Goal: Transaction & Acquisition: Purchase product/service

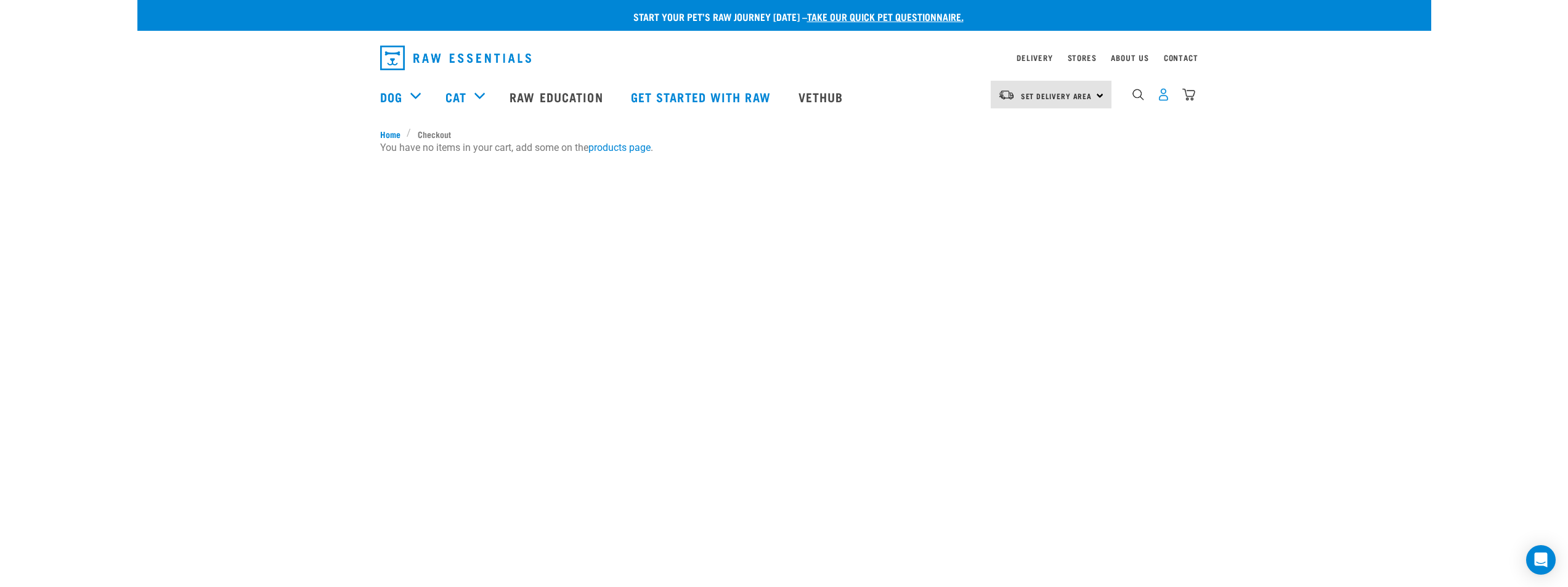
click at [1160, 95] on img "dropdown navigation" at bounding box center [1163, 94] width 13 height 13
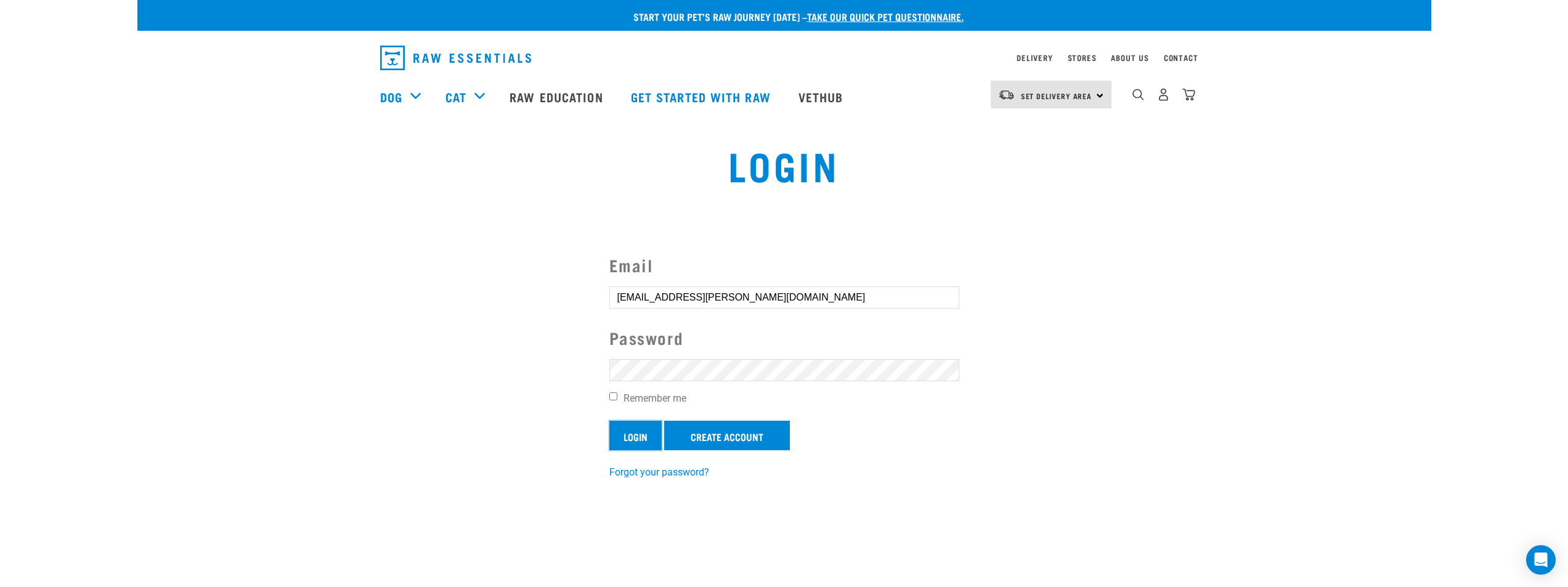
click at [636, 429] on input "Login" at bounding box center [636, 435] width 52 height 30
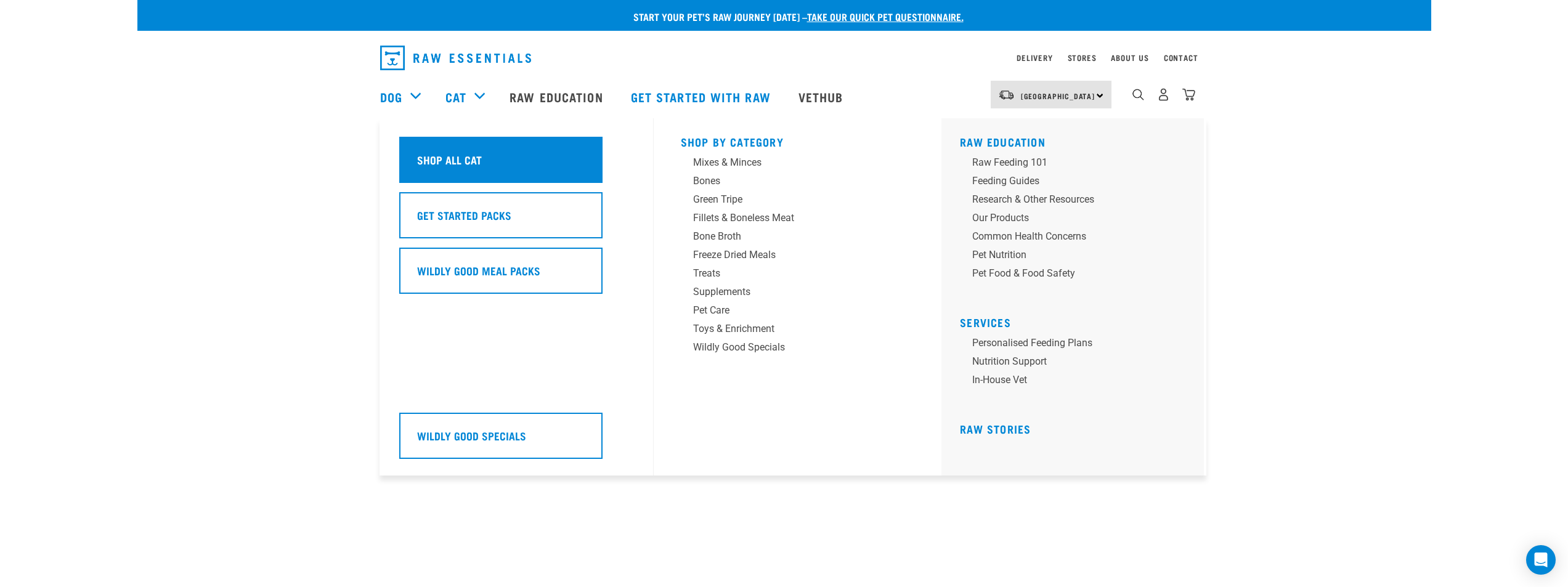
click at [460, 154] on h5 "Shop All Cat" at bounding box center [449, 159] width 65 height 16
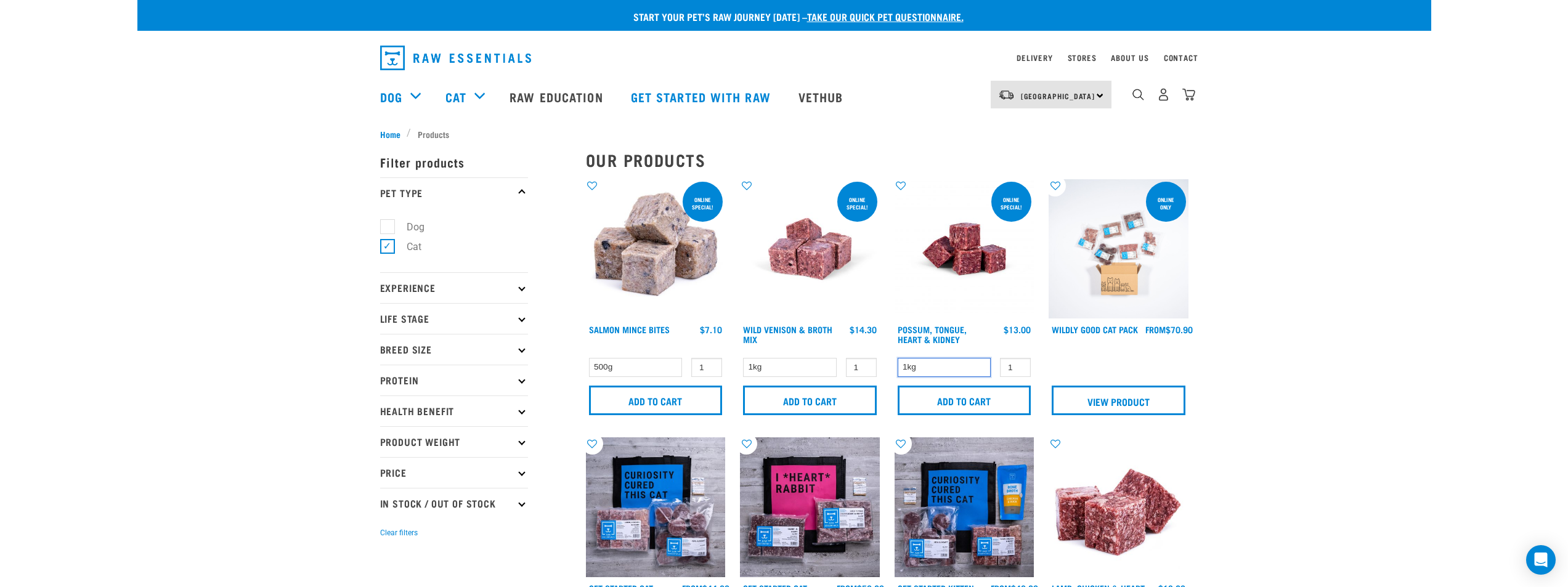
click at [952, 369] on select "1kg" at bounding box center [944, 367] width 93 height 19
drag, startPoint x: 952, startPoint y: 369, endPoint x: 959, endPoint y: 381, distance: 13.9
click at [952, 369] on select "1kg" at bounding box center [944, 367] width 93 height 19
click at [964, 397] on input "Add to cart" at bounding box center [964, 400] width 134 height 30
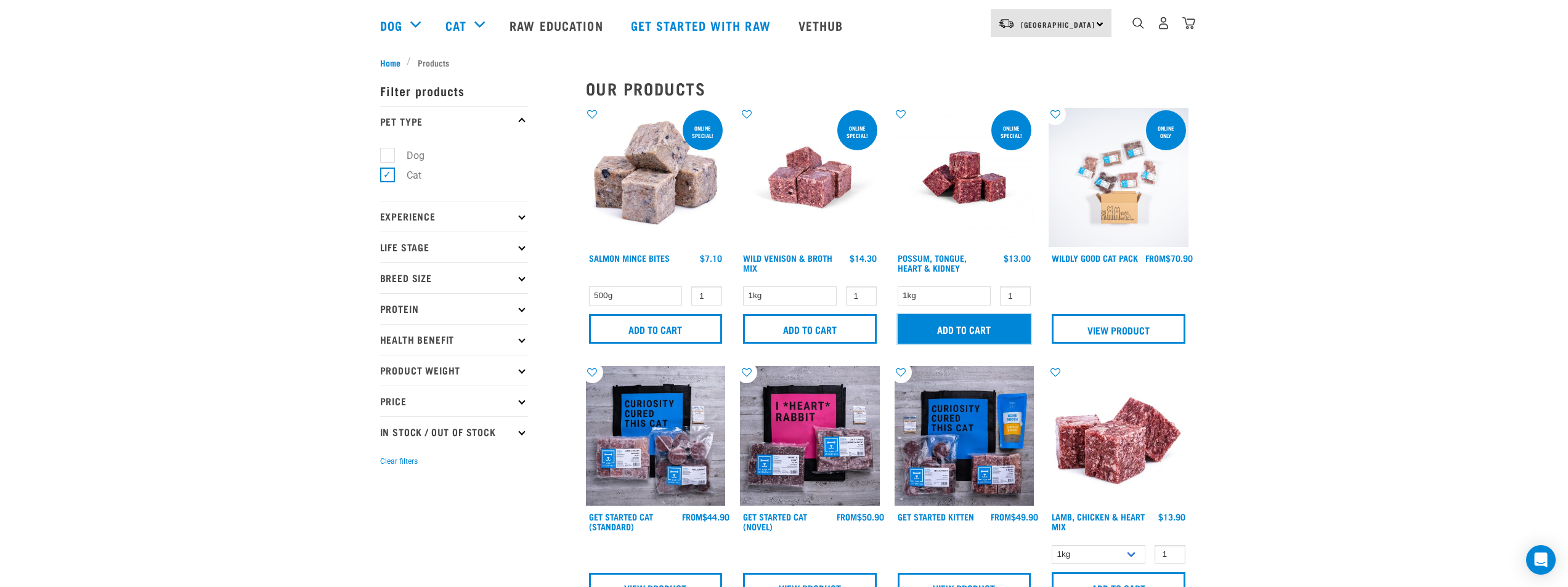
scroll to position [185, 0]
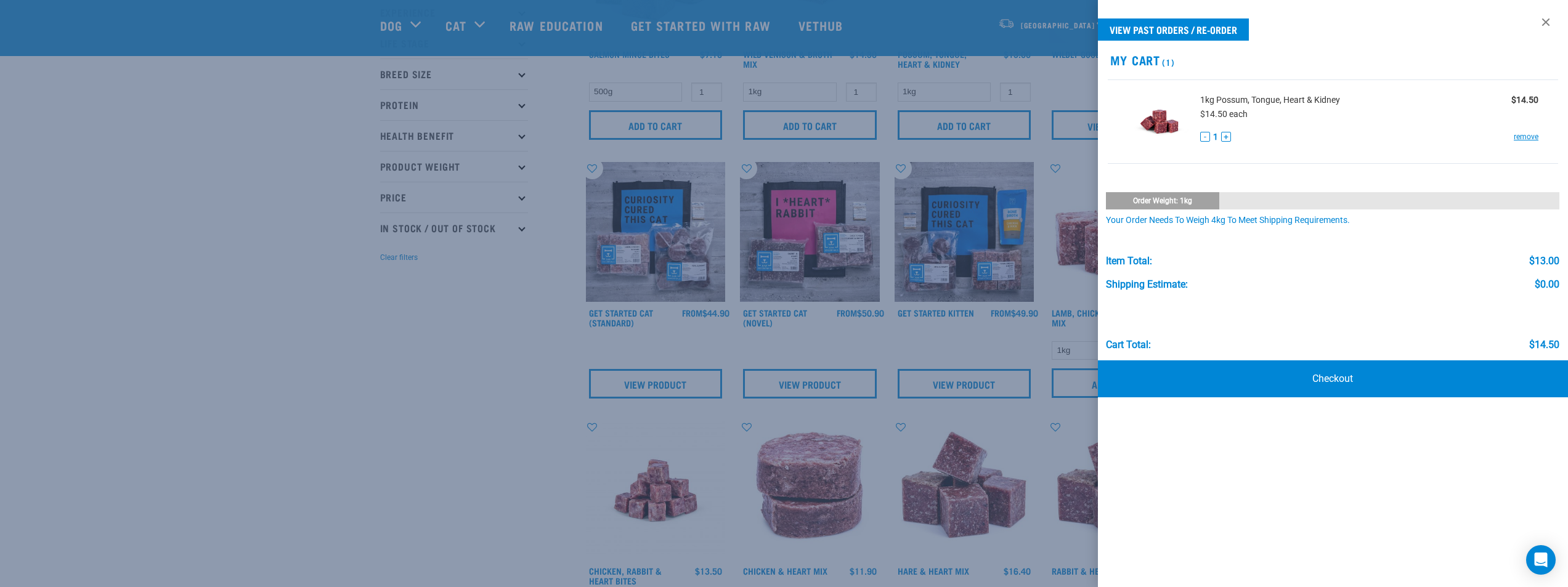
click at [399, 382] on div at bounding box center [784, 294] width 1568 height 587
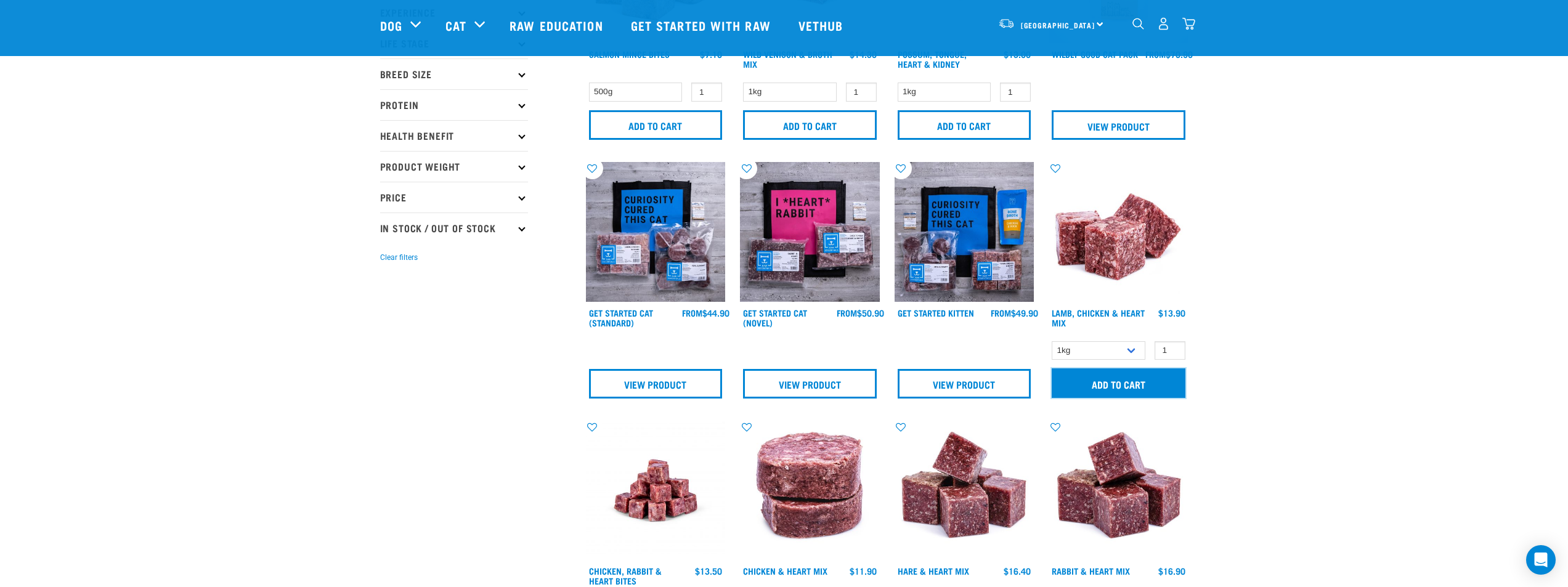
click at [1130, 375] on input "Add to cart" at bounding box center [1118, 383] width 134 height 30
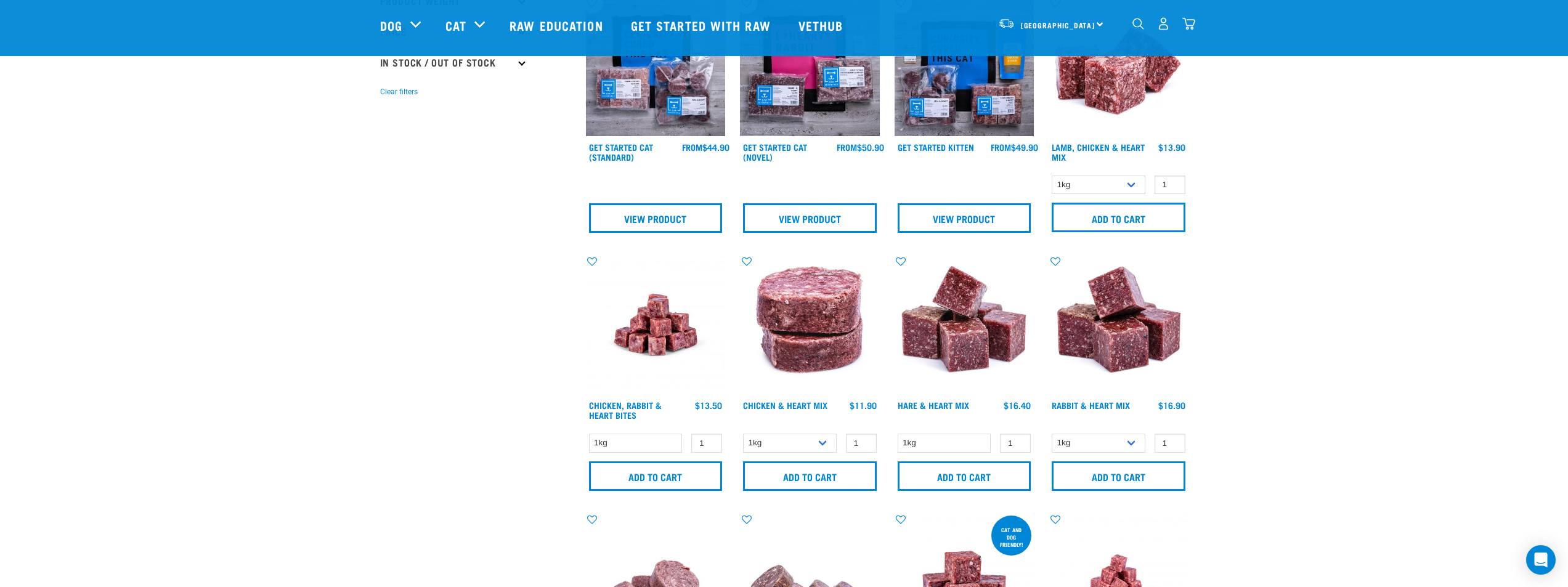
scroll to position [369, 0]
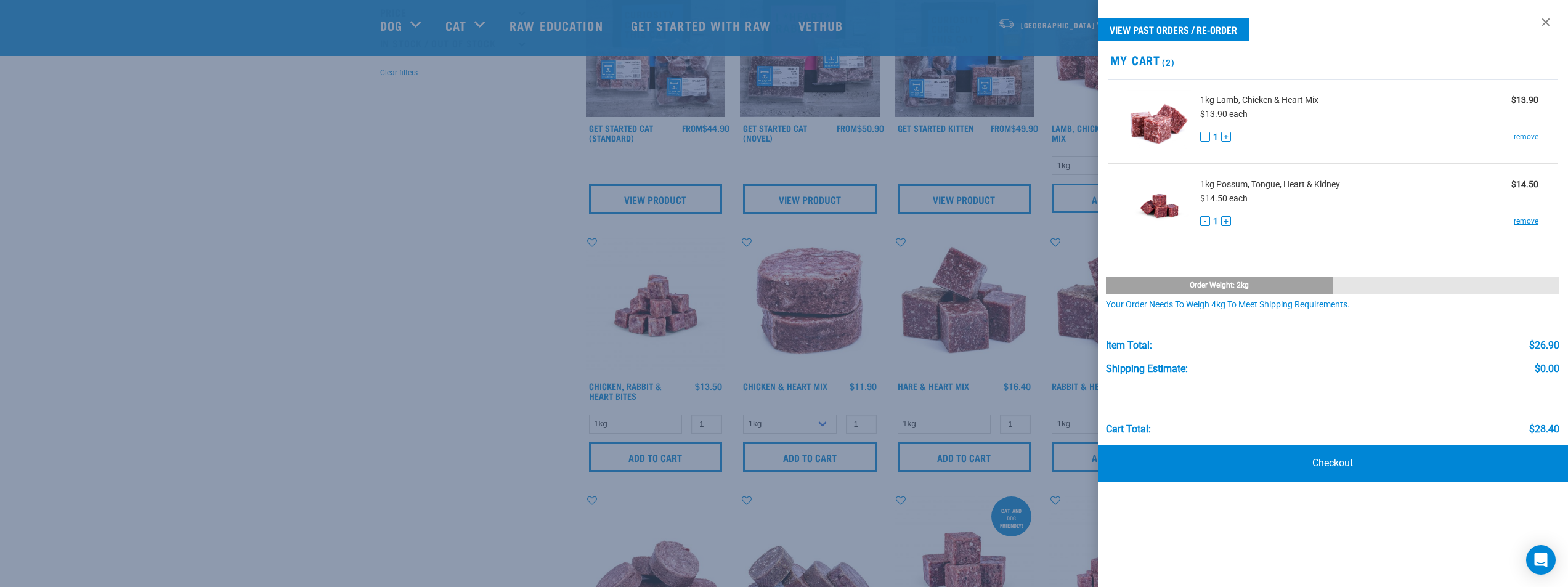
click at [373, 371] on div at bounding box center [784, 294] width 1568 height 587
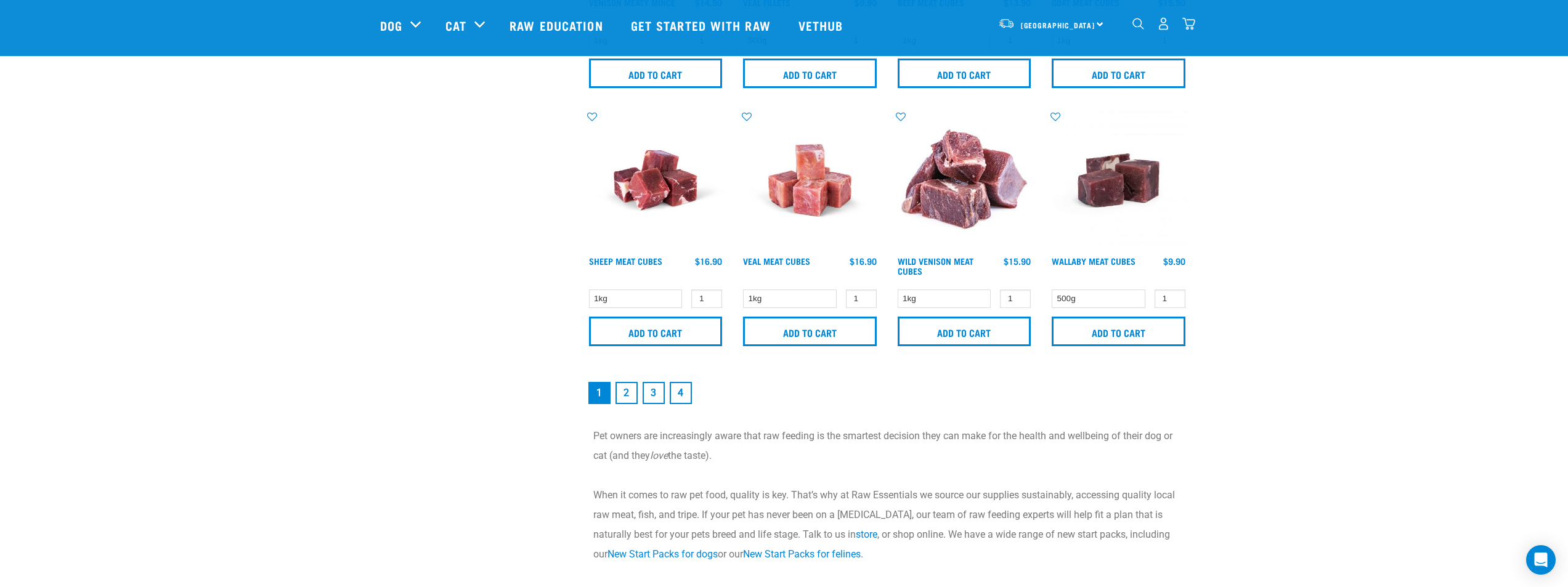
scroll to position [1785, 0]
click at [626, 388] on link "2" at bounding box center [626, 392] width 22 height 22
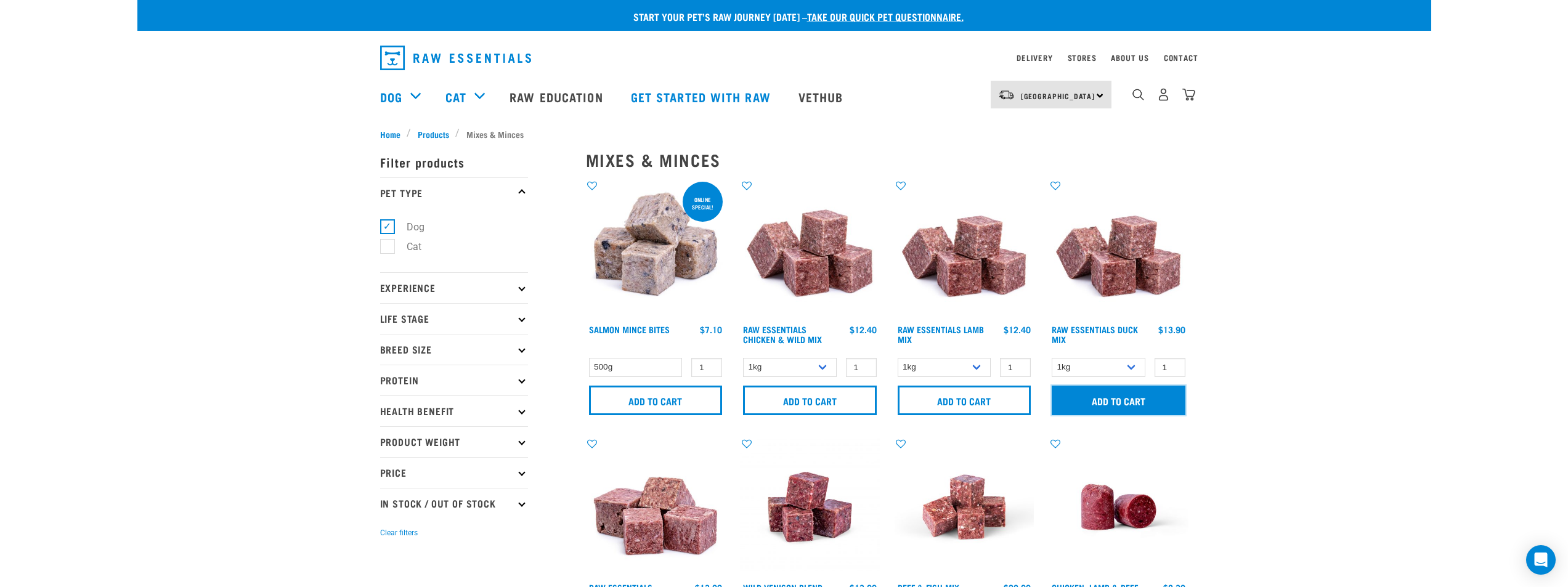
click at [1114, 404] on input "Add to cart" at bounding box center [1118, 400] width 134 height 30
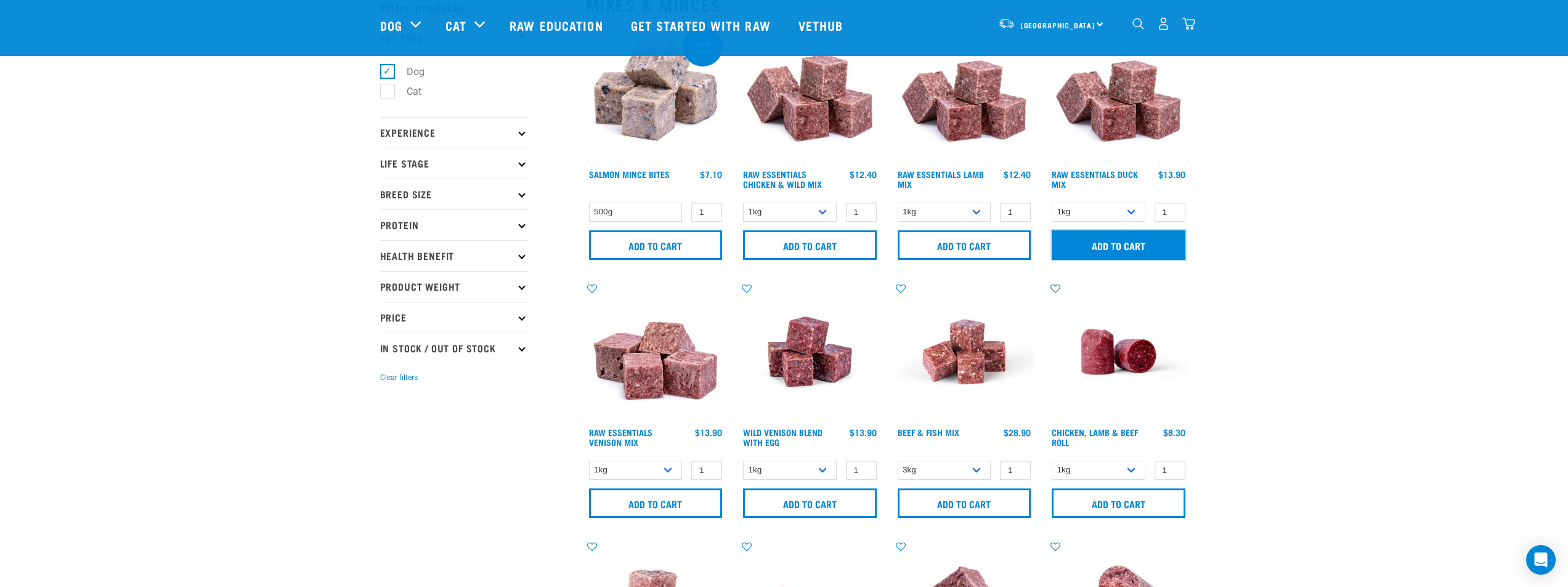
scroll to position [62, 0]
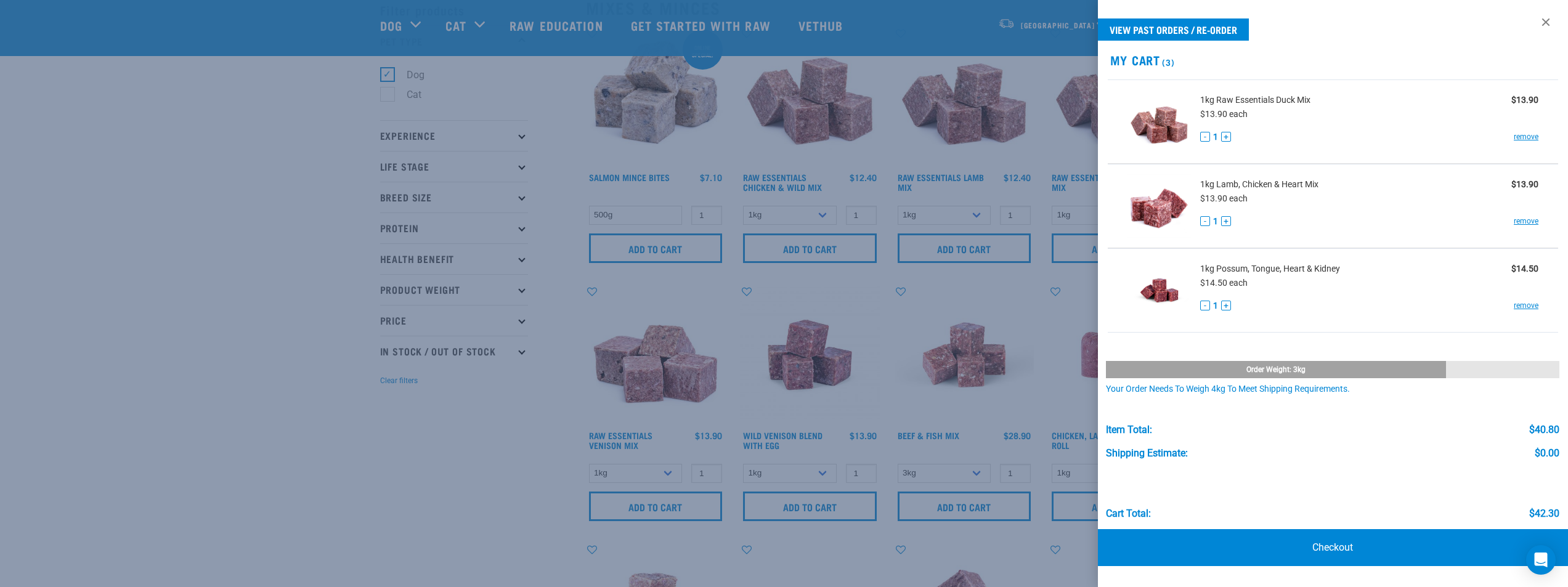
click at [518, 471] on div at bounding box center [784, 294] width 1568 height 587
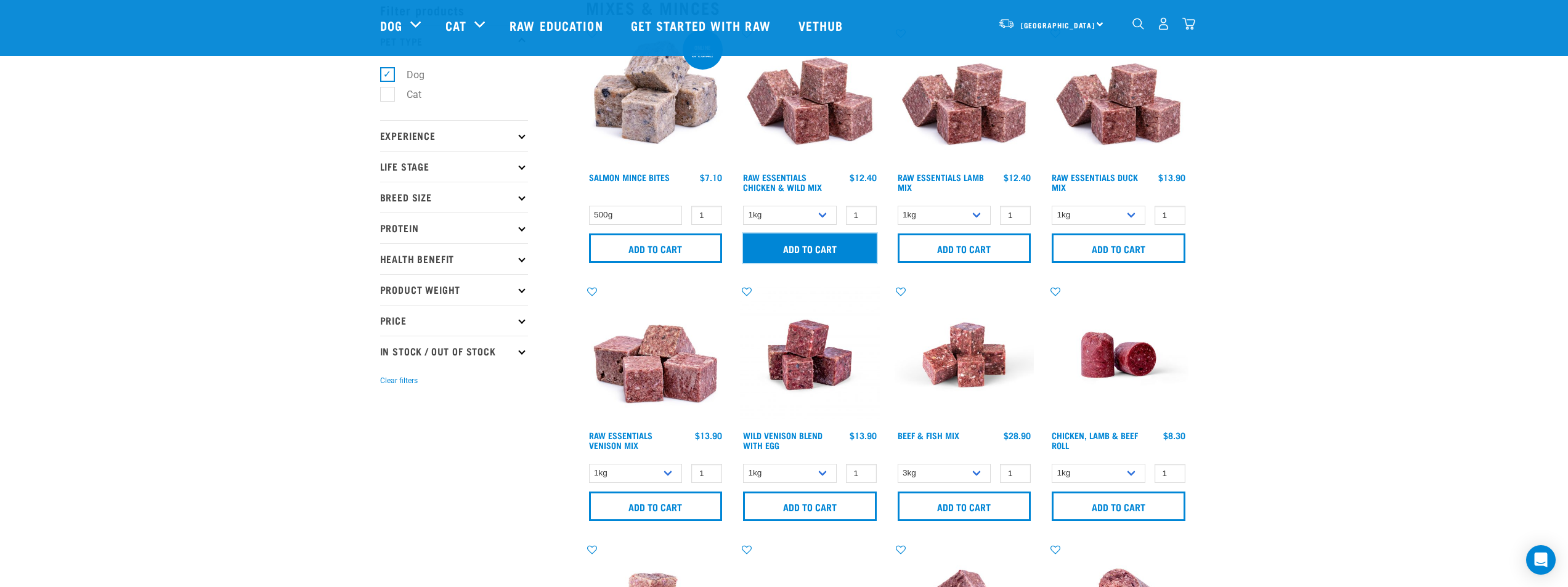
click at [769, 253] on input "Add to cart" at bounding box center [809, 248] width 134 height 30
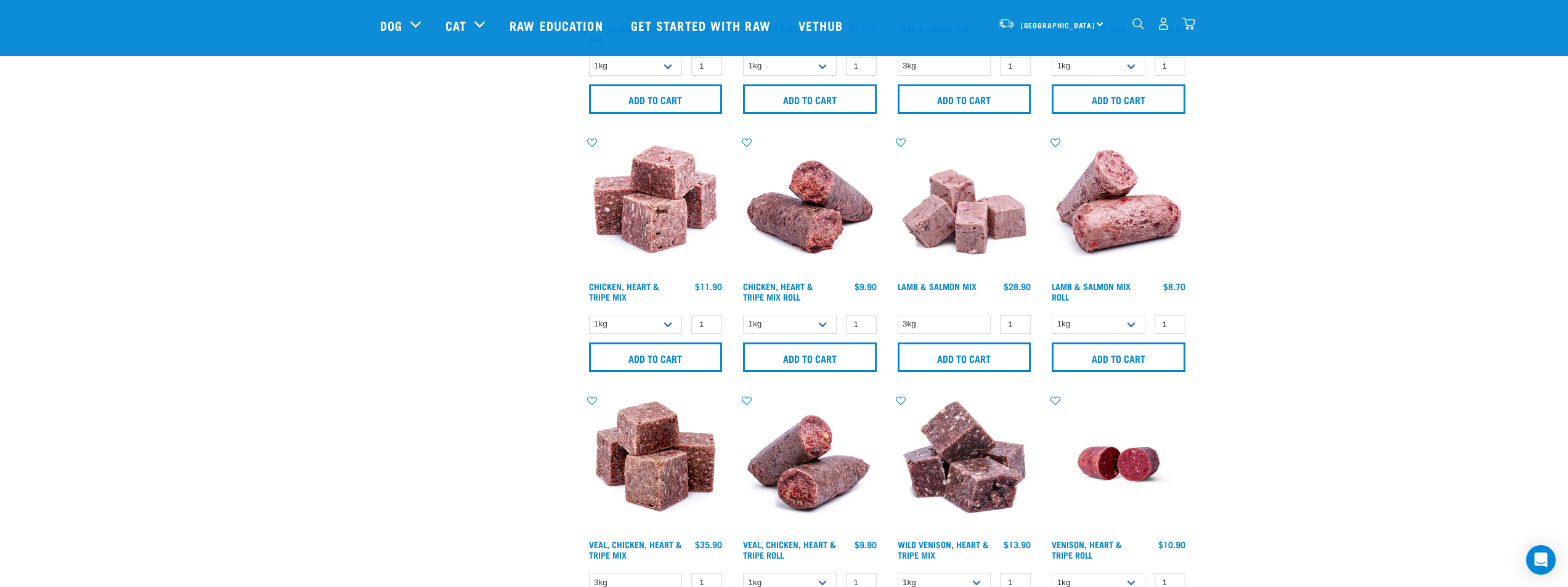
scroll to position [862, 0]
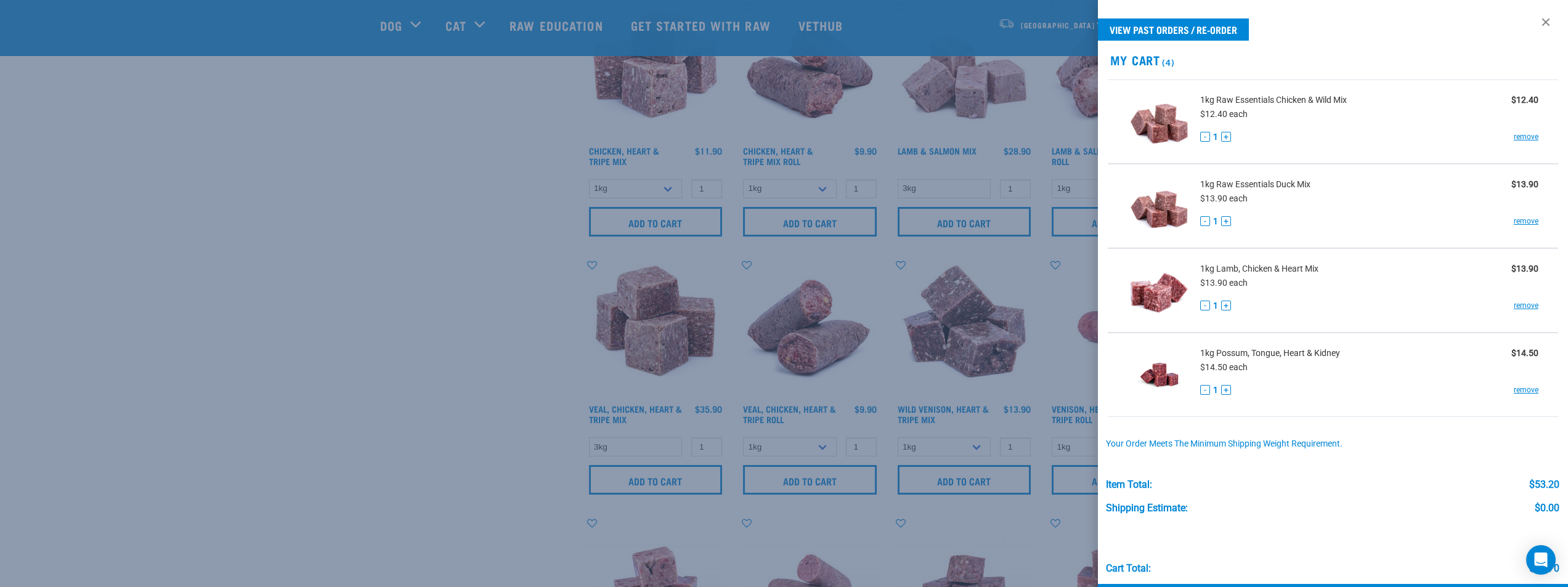
click at [481, 469] on div at bounding box center [784, 294] width 1568 height 587
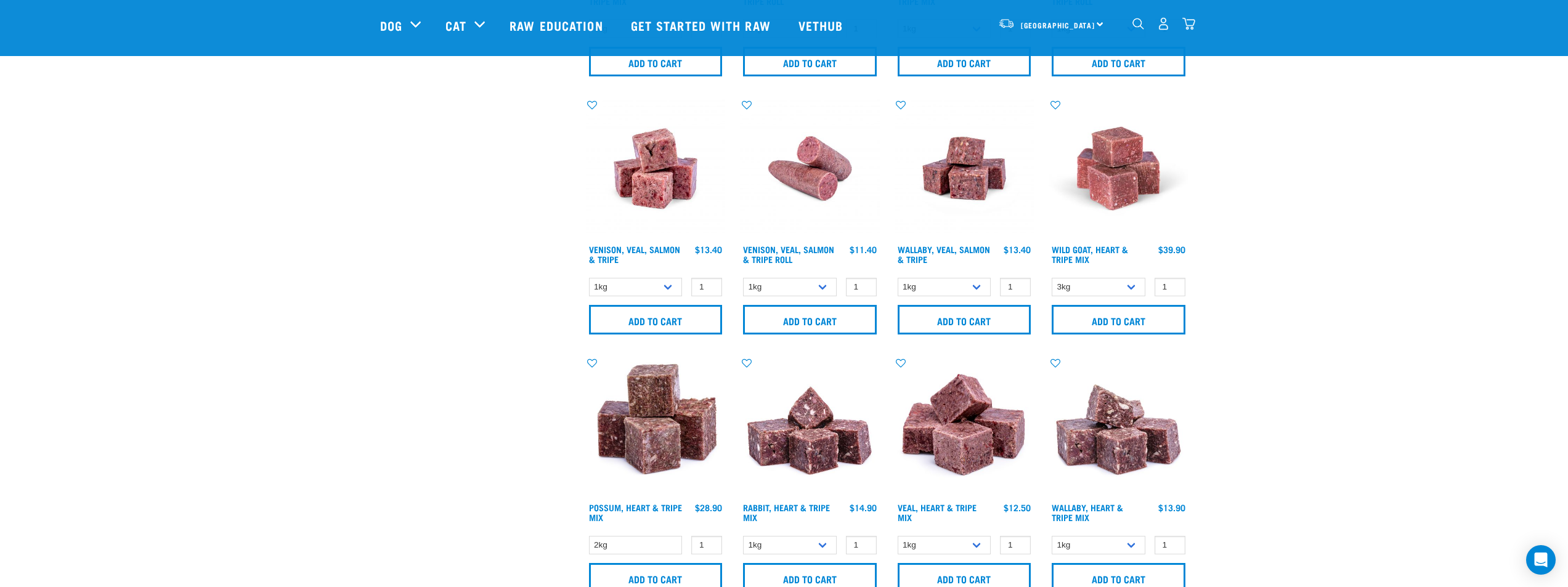
scroll to position [1292, 0]
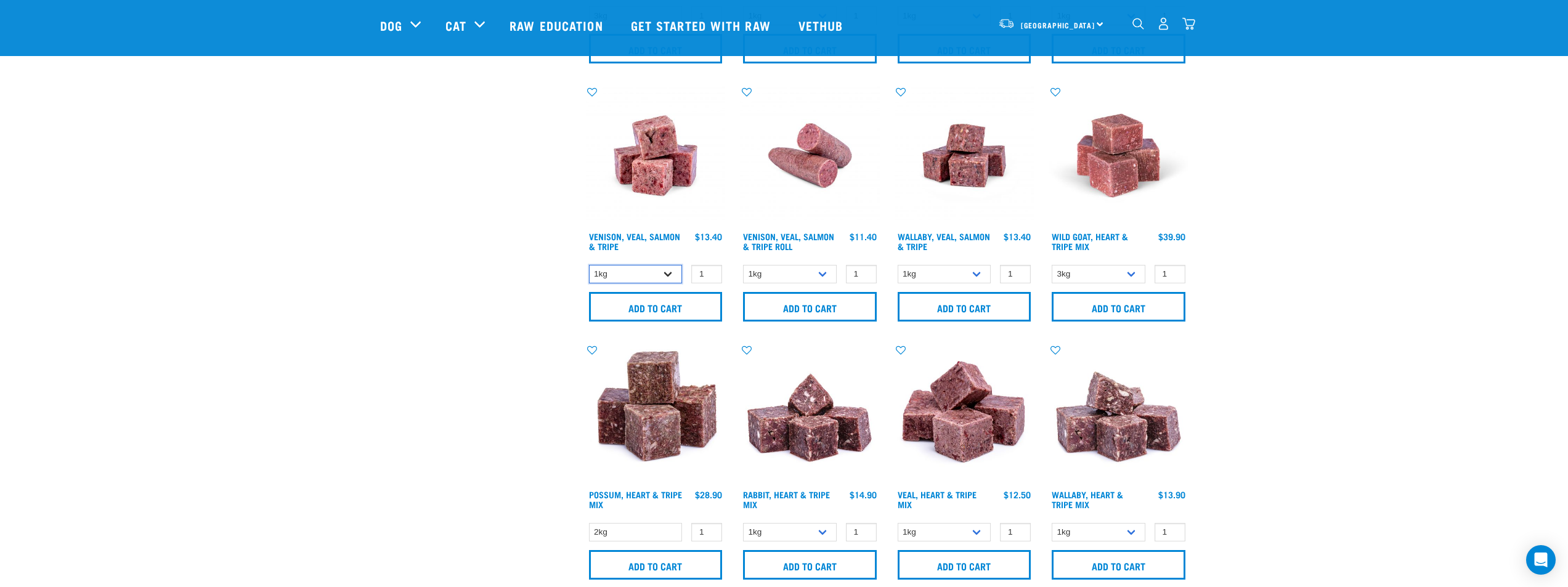
click at [625, 283] on select "1kg 3kg" at bounding box center [636, 274] width 93 height 19
click at [632, 274] on select "1kg 3kg" at bounding box center [636, 274] width 93 height 19
click at [626, 308] on input "Add to cart" at bounding box center [656, 306] width 134 height 30
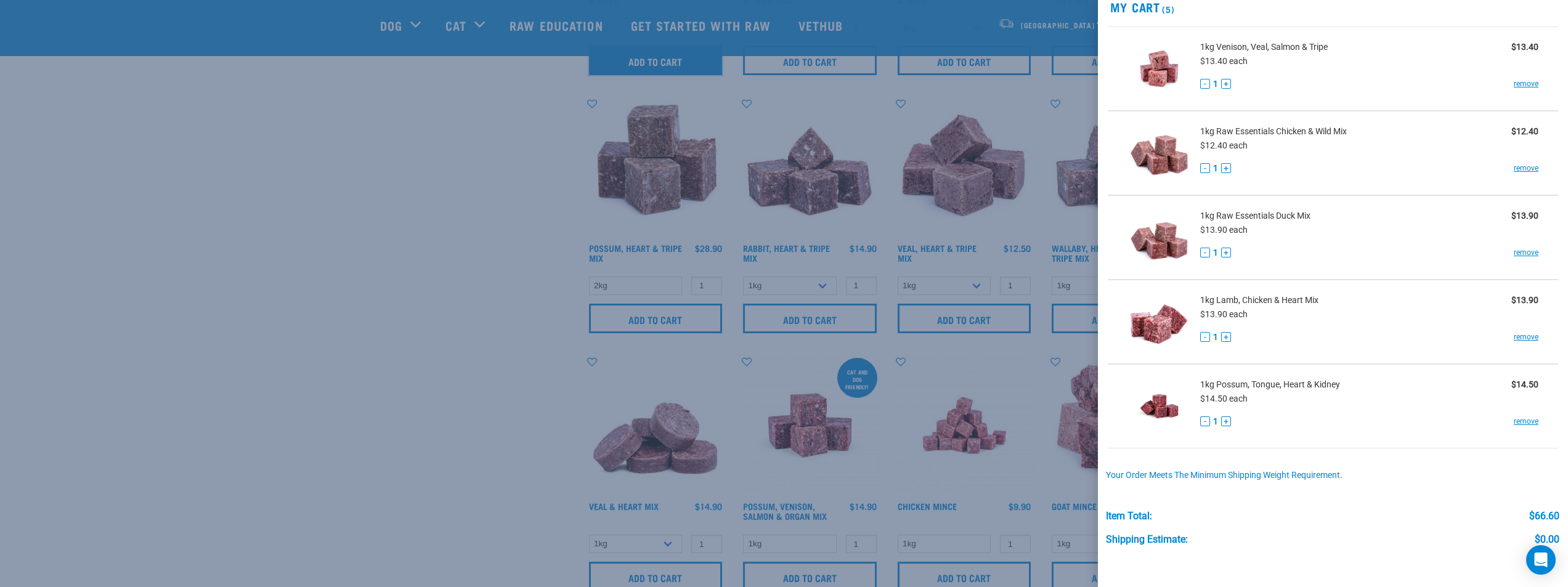
scroll to position [133, 0]
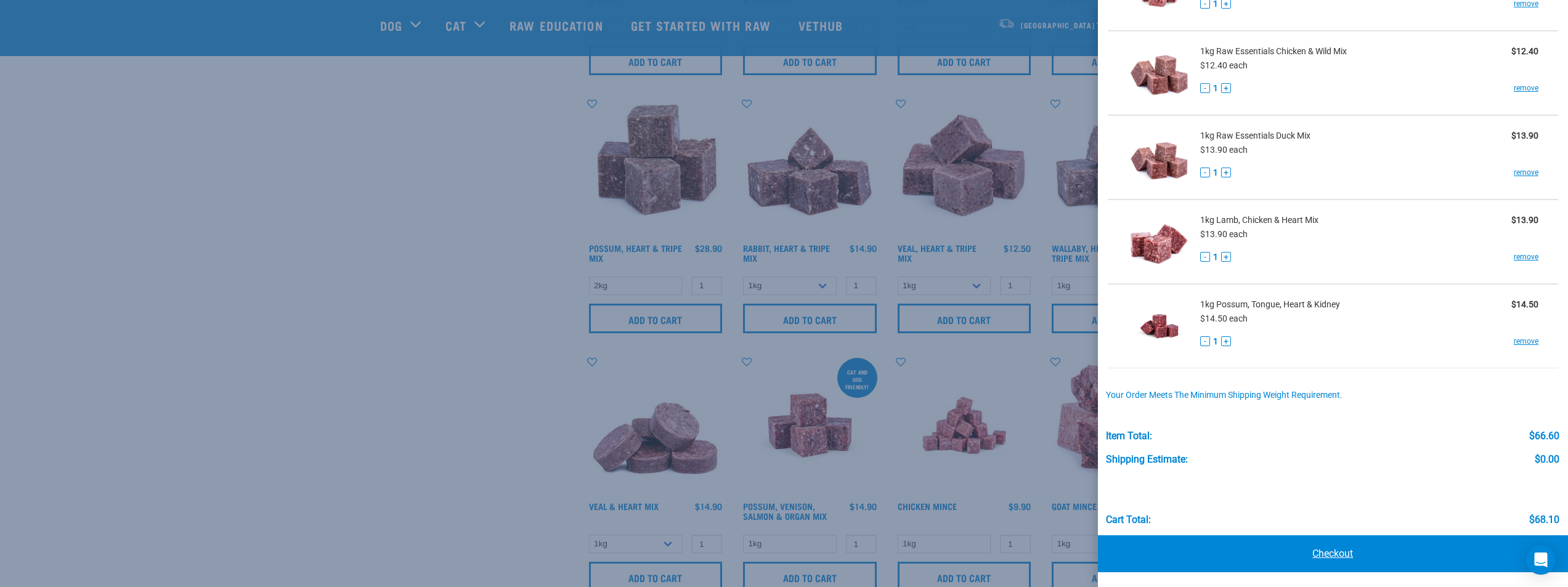
click at [1348, 552] on link "Checkout" at bounding box center [1332, 553] width 470 height 37
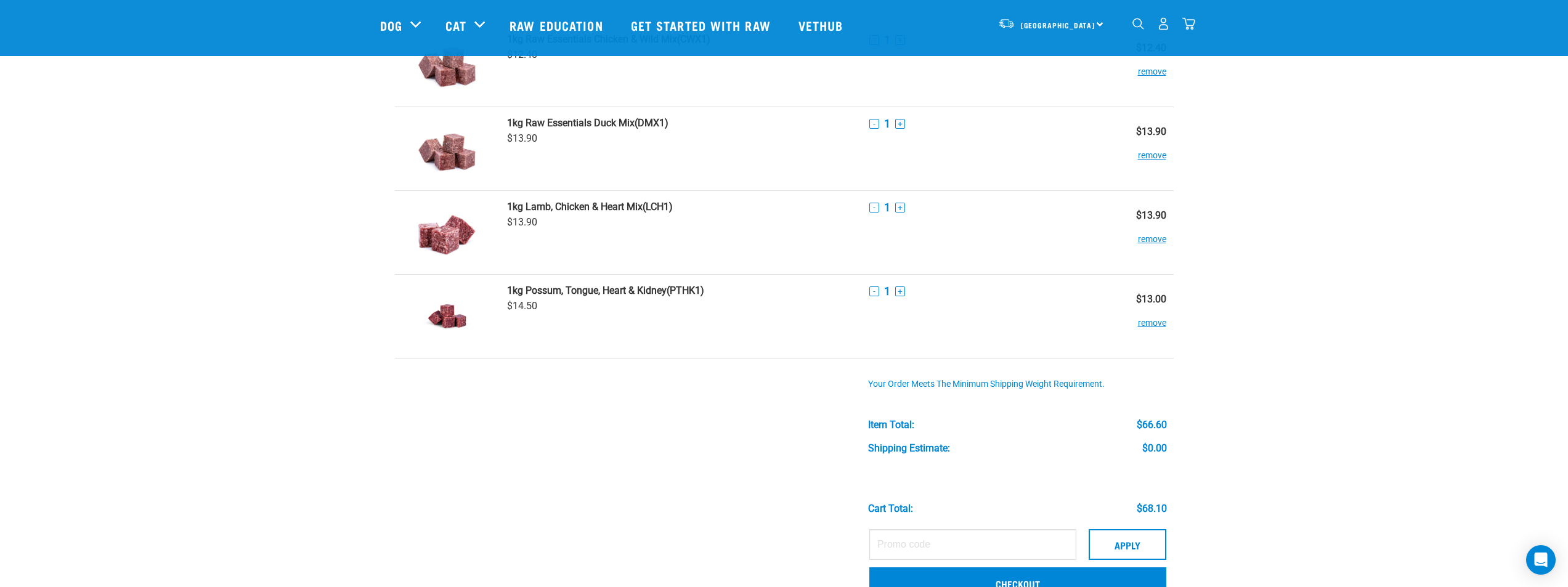
scroll to position [492, 0]
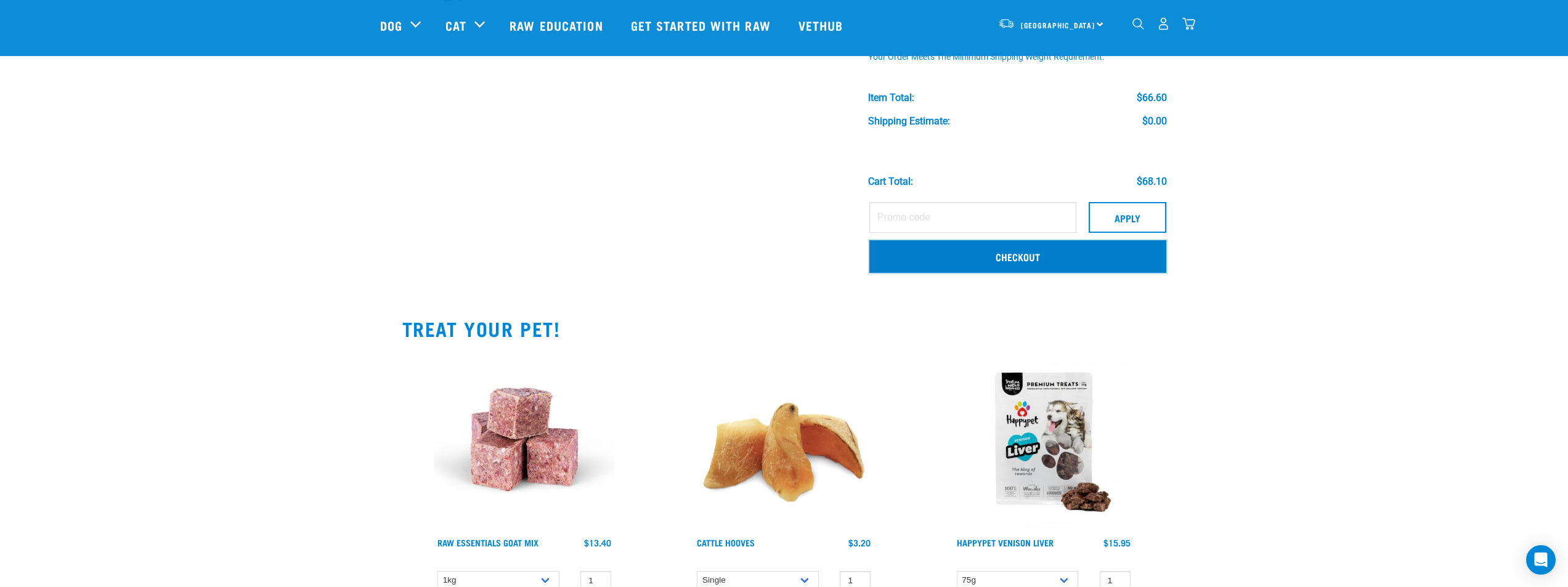
click at [962, 256] on link "Checkout" at bounding box center [1017, 256] width 297 height 32
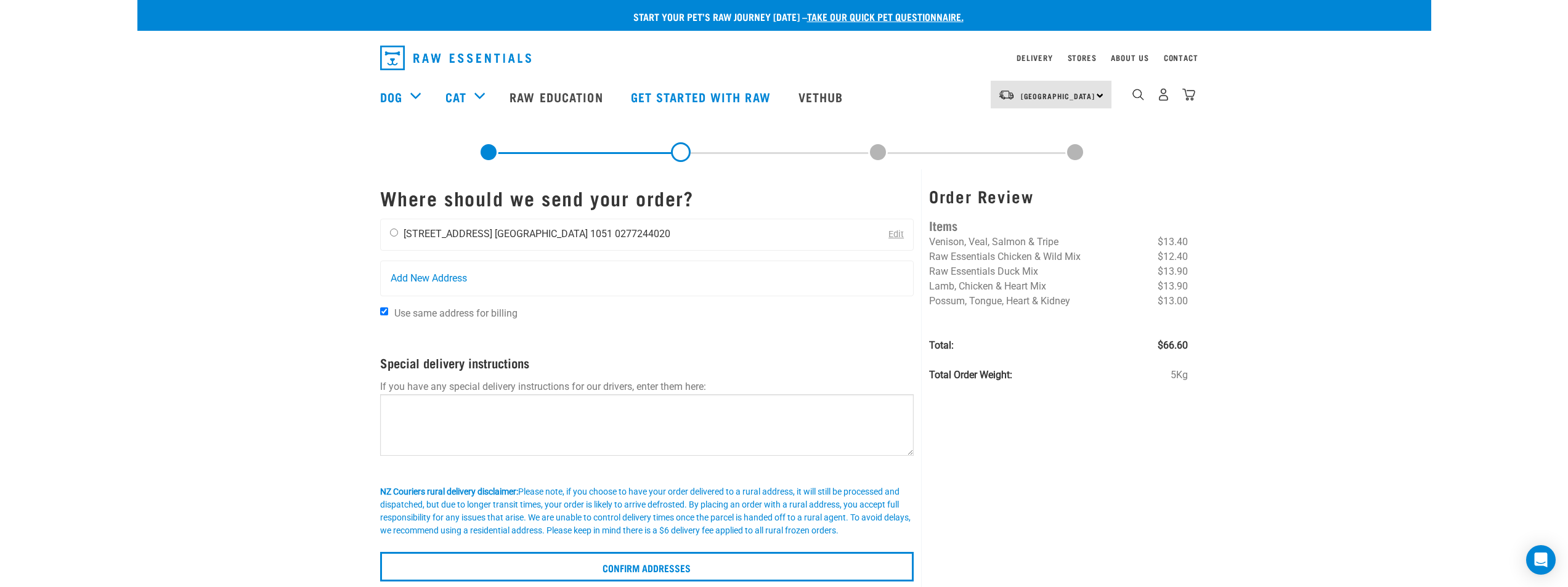
click at [391, 231] on input "radio" at bounding box center [394, 232] width 8 height 8
radio input "true"
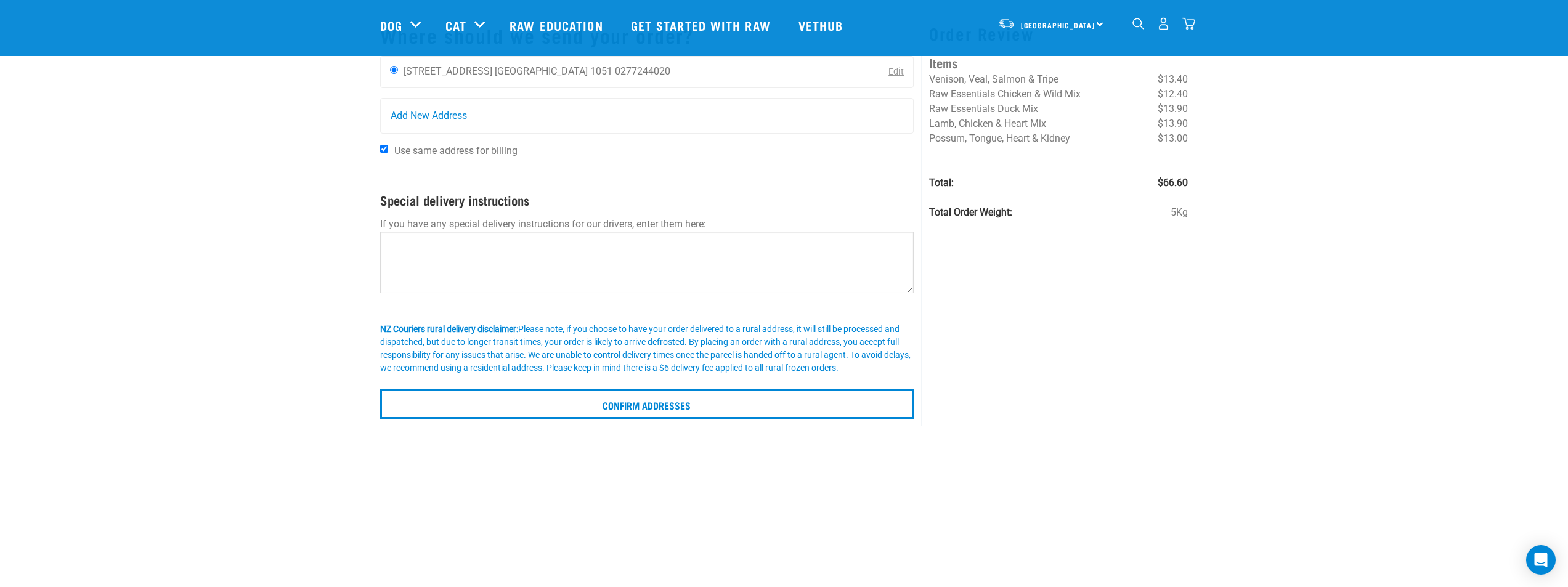
scroll to position [185, 0]
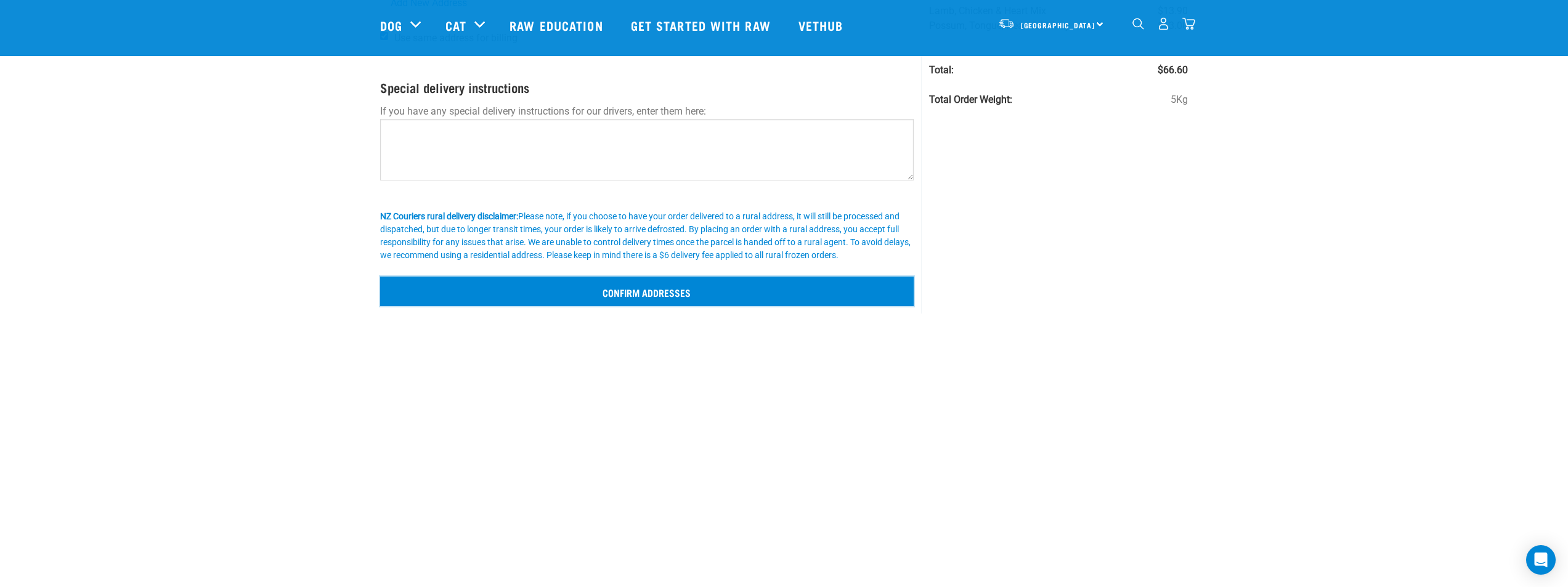
click at [624, 294] on input "Confirm addresses" at bounding box center [647, 291] width 534 height 30
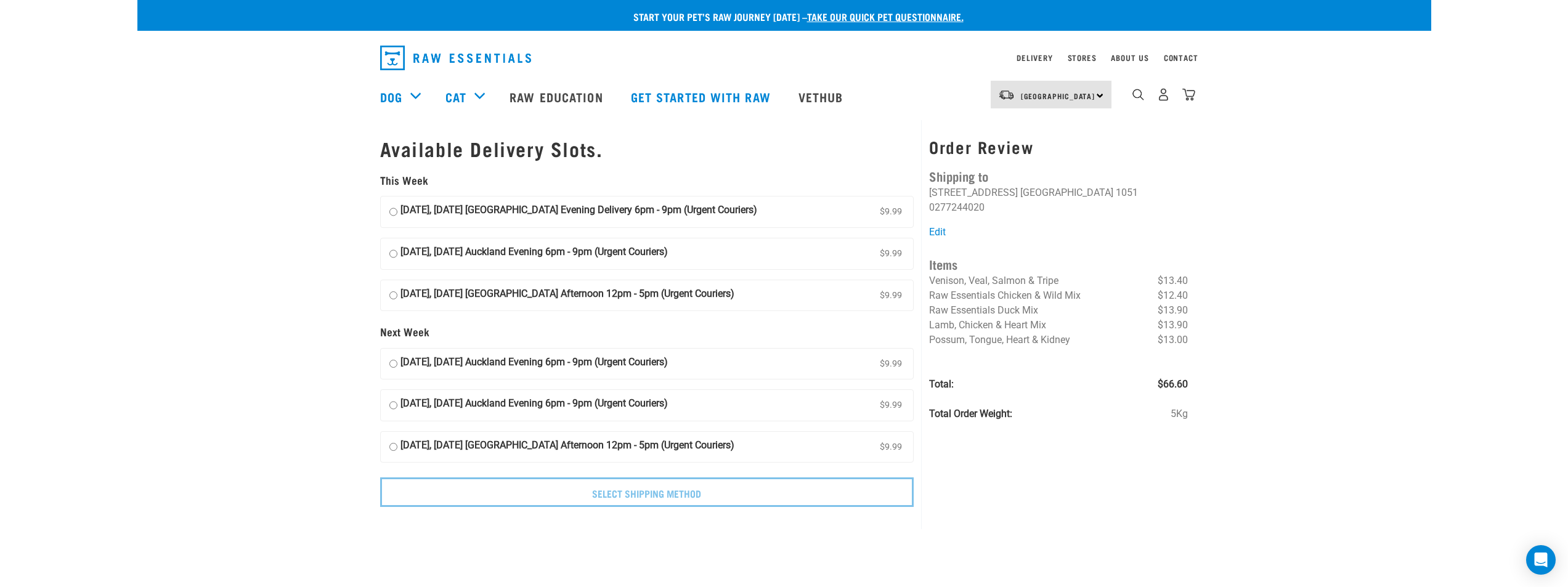
click at [394, 210] on input "14 August, Thursday Auckland Evening Delivery 6pm - 9pm (Urgent Couriers) $9.99" at bounding box center [393, 212] width 8 height 18
radio input "true"
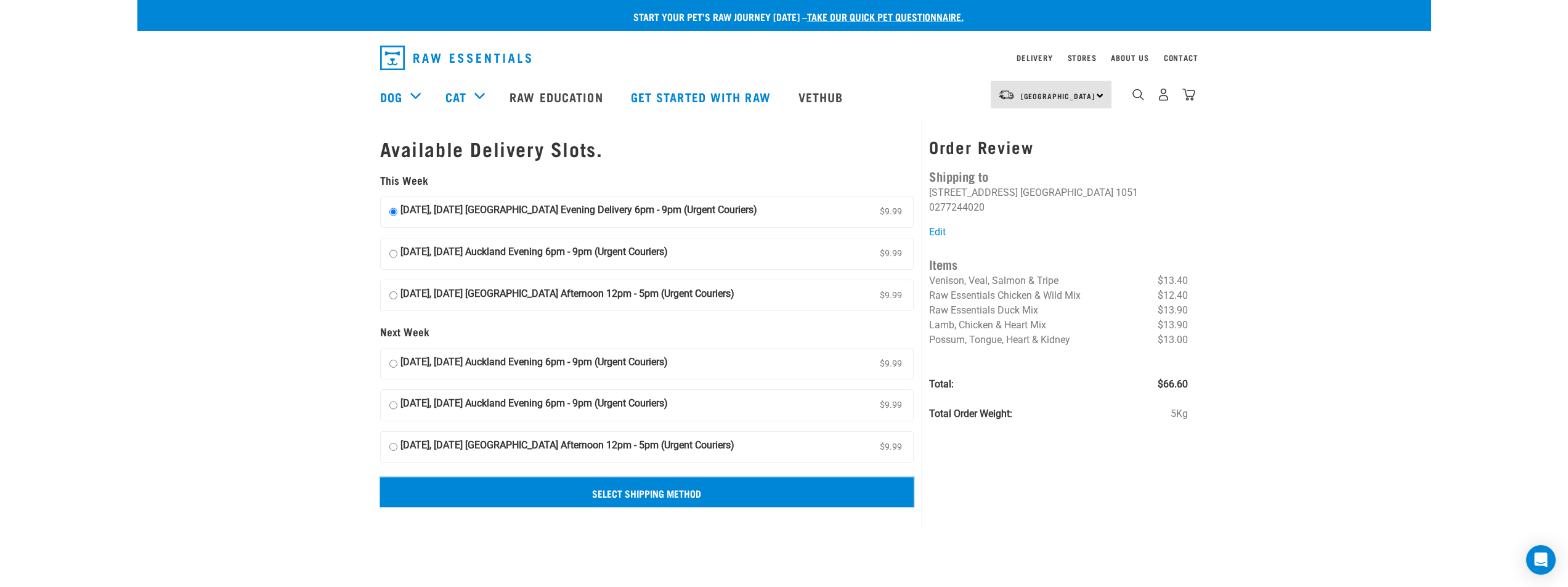
click at [659, 496] on input "Select Shipping Method" at bounding box center [647, 491] width 534 height 30
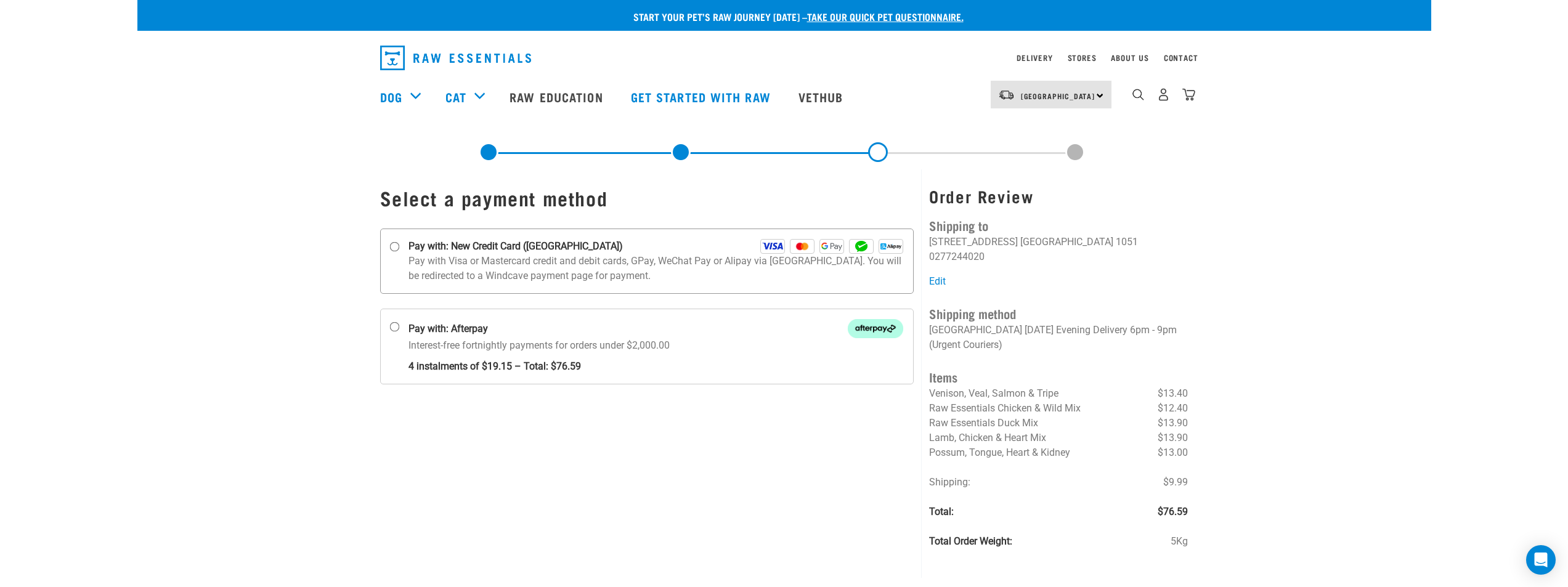
click at [468, 275] on p "Pay with Visa or Mastercard credit and debit cards, GPay, WeChat Pay or Alipay …" at bounding box center [656, 268] width 496 height 30
click at [399, 251] on input "Pay with: New Credit Card ([GEOGRAPHIC_DATA])" at bounding box center [394, 247] width 10 height 10
radio input "true"
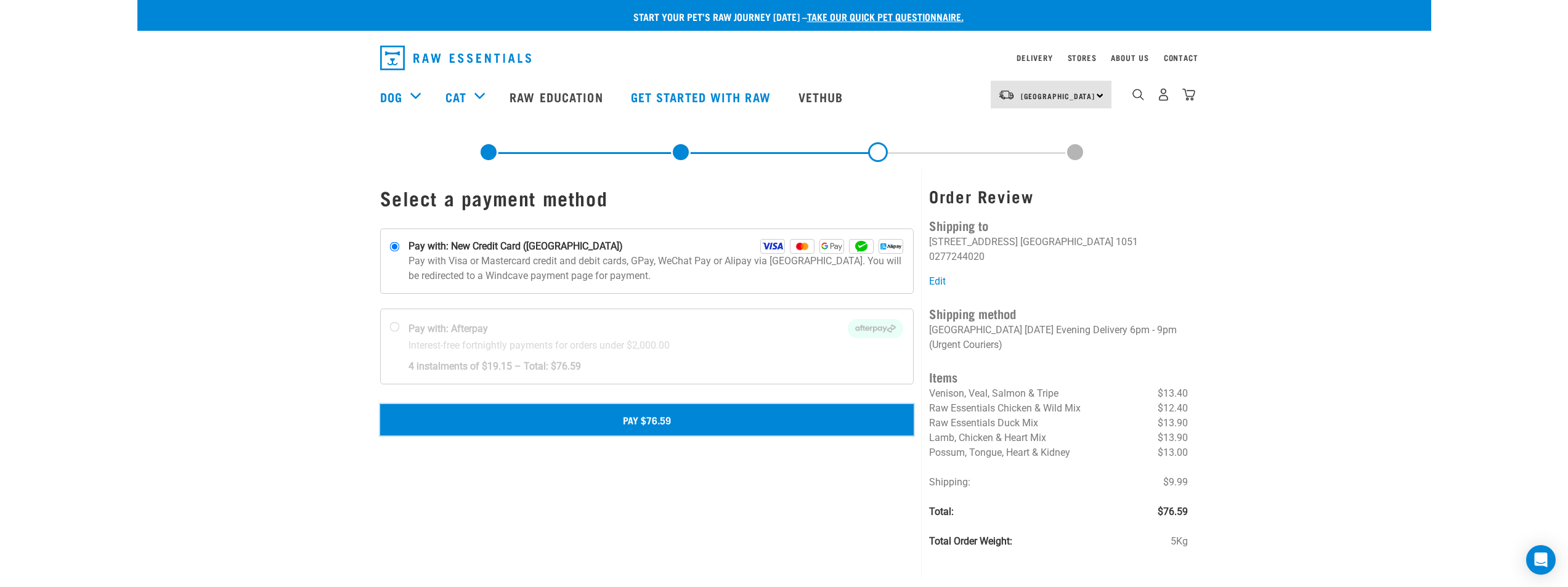
click at [657, 423] on button "Pay $76.59" at bounding box center [647, 419] width 534 height 31
